Goal: Transaction & Acquisition: Book appointment/travel/reservation

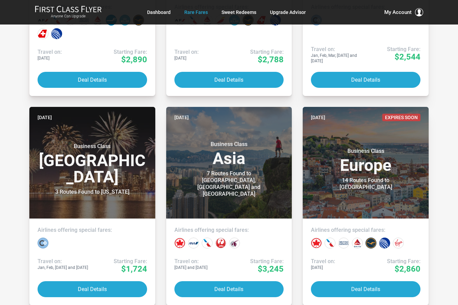
scroll to position [341, 0]
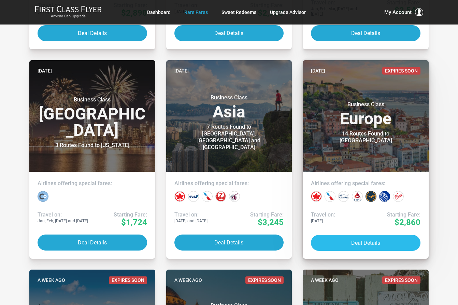
click at [367, 241] on button "Deal Details" at bounding box center [365, 243] width 109 height 16
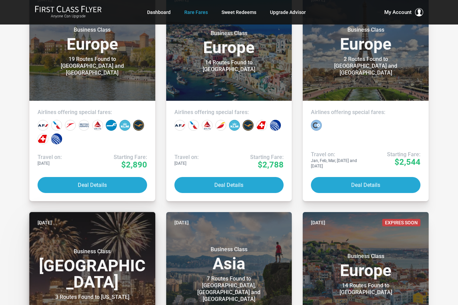
scroll to position [102, 0]
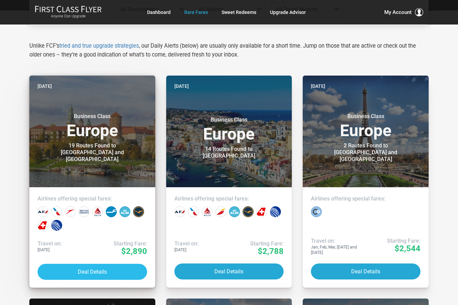
click at [90, 270] on button "Deal Details" at bounding box center [92, 272] width 109 height 16
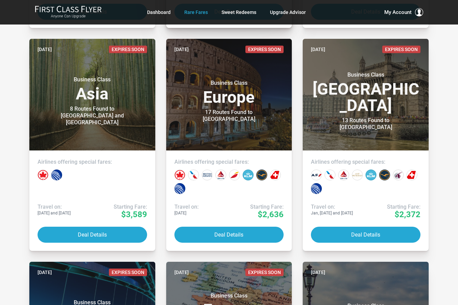
scroll to position [1466, 0]
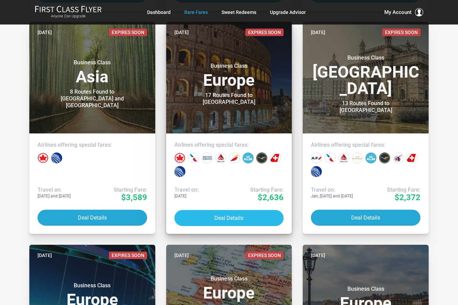
click at [239, 215] on button "Deal Details" at bounding box center [228, 218] width 109 height 16
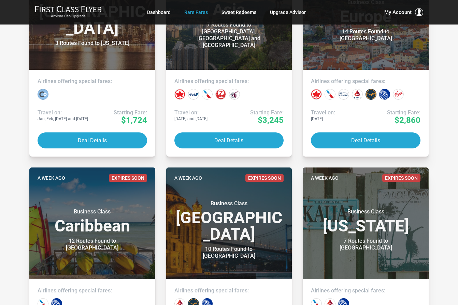
scroll to position [1412, 0]
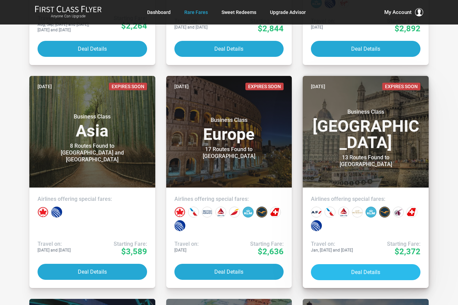
click at [355, 269] on button "Deal Details" at bounding box center [365, 273] width 109 height 16
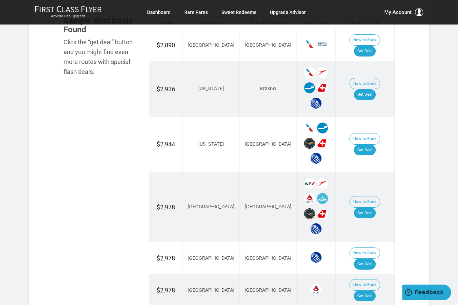
scroll to position [409, 0]
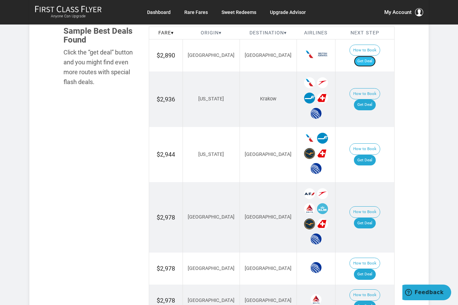
click at [373, 56] on link "Get Deal" at bounding box center [365, 61] width 22 height 11
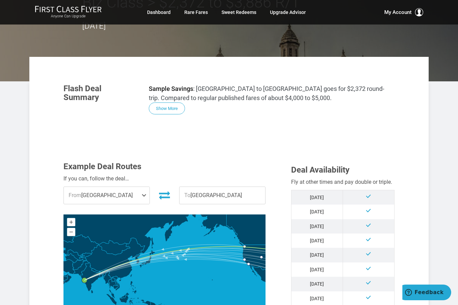
scroll to position [102, 0]
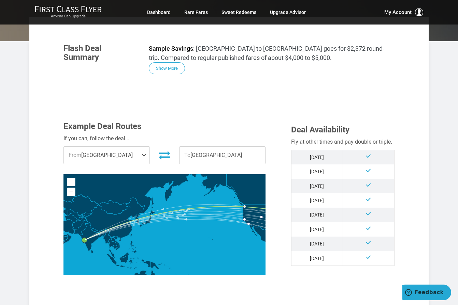
click at [248, 224] on icon at bounding box center [185, 230] width 201 height 21
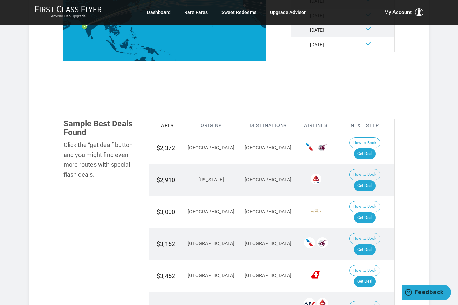
scroll to position [307, 0]
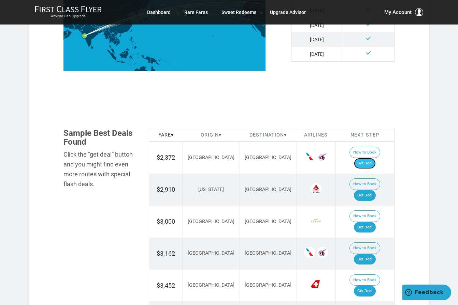
click at [369, 158] on link "Get Deal" at bounding box center [365, 163] width 22 height 11
